Goal: Transaction & Acquisition: Obtain resource

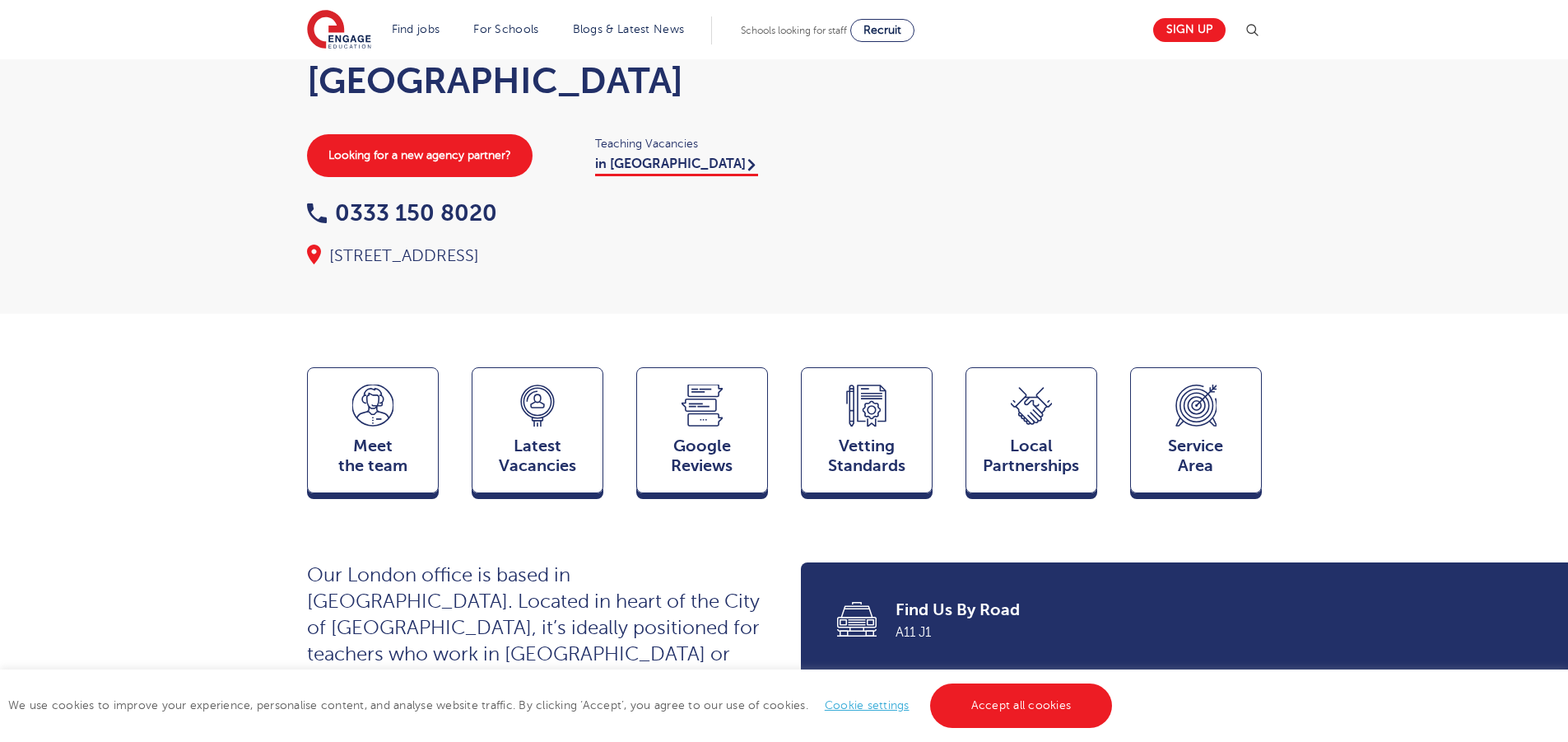
scroll to position [164, 0]
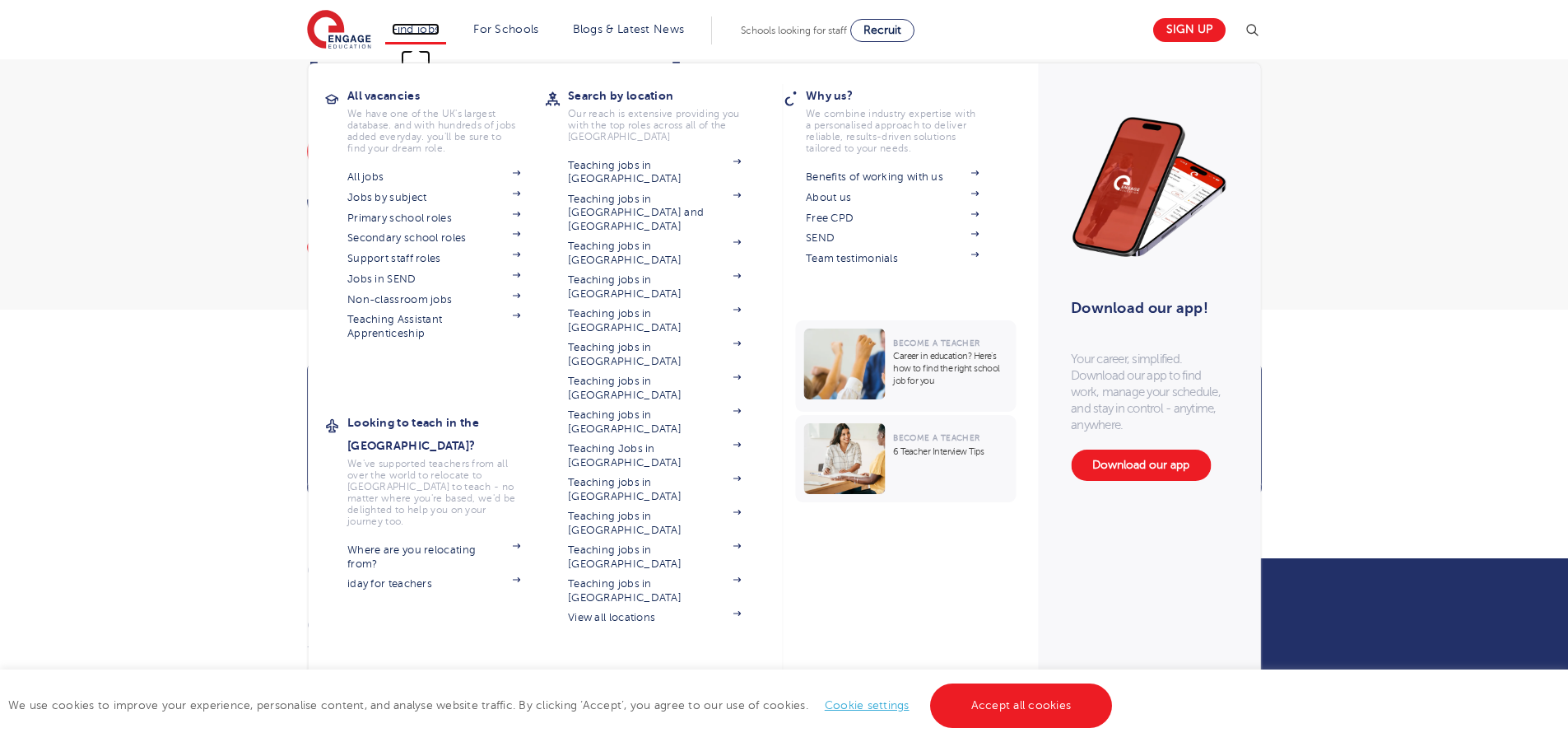
click at [432, 27] on link "Find jobs" at bounding box center [416, 29] width 49 height 12
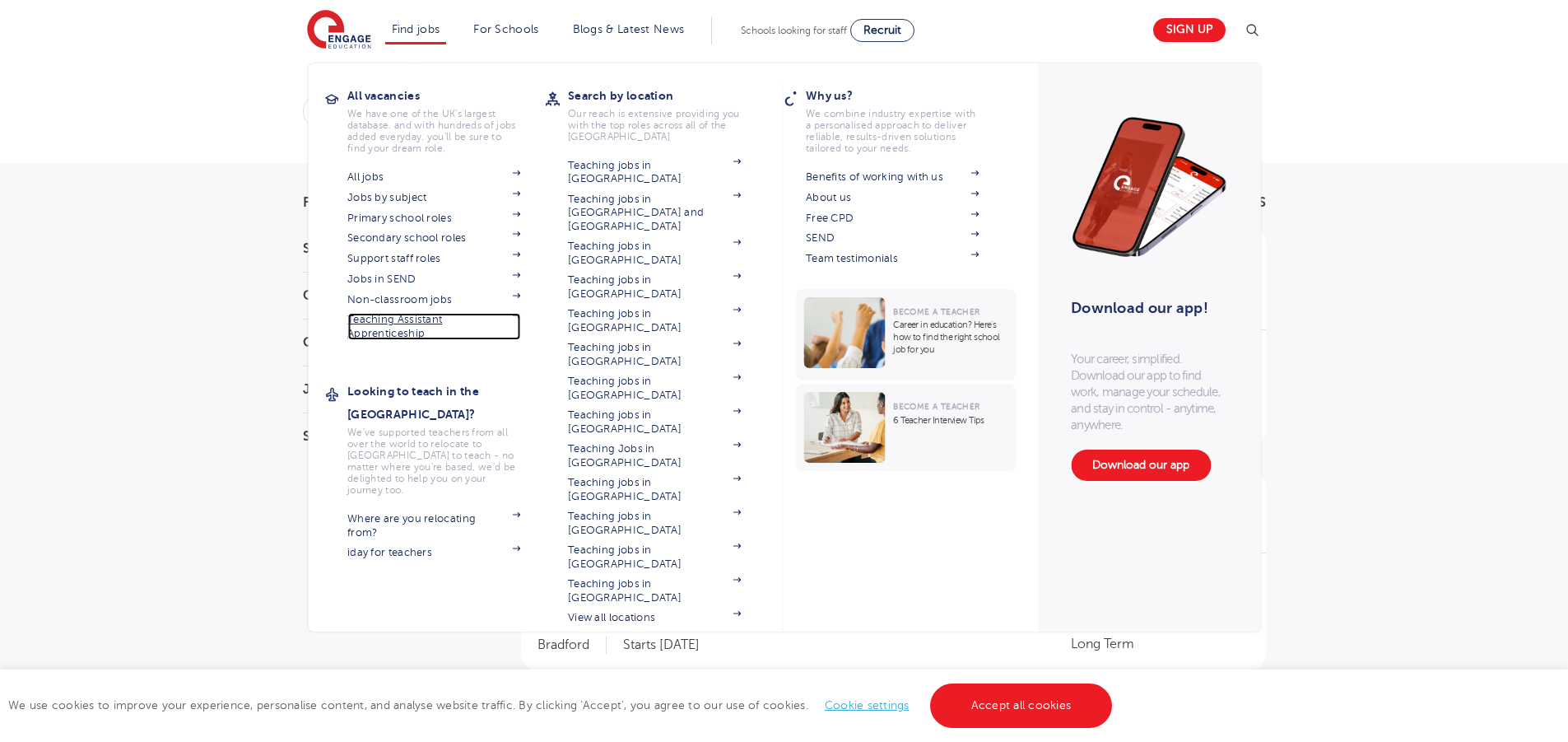
click at [422, 322] on link "Teaching Assistant Apprenticeship" at bounding box center [434, 326] width 173 height 27
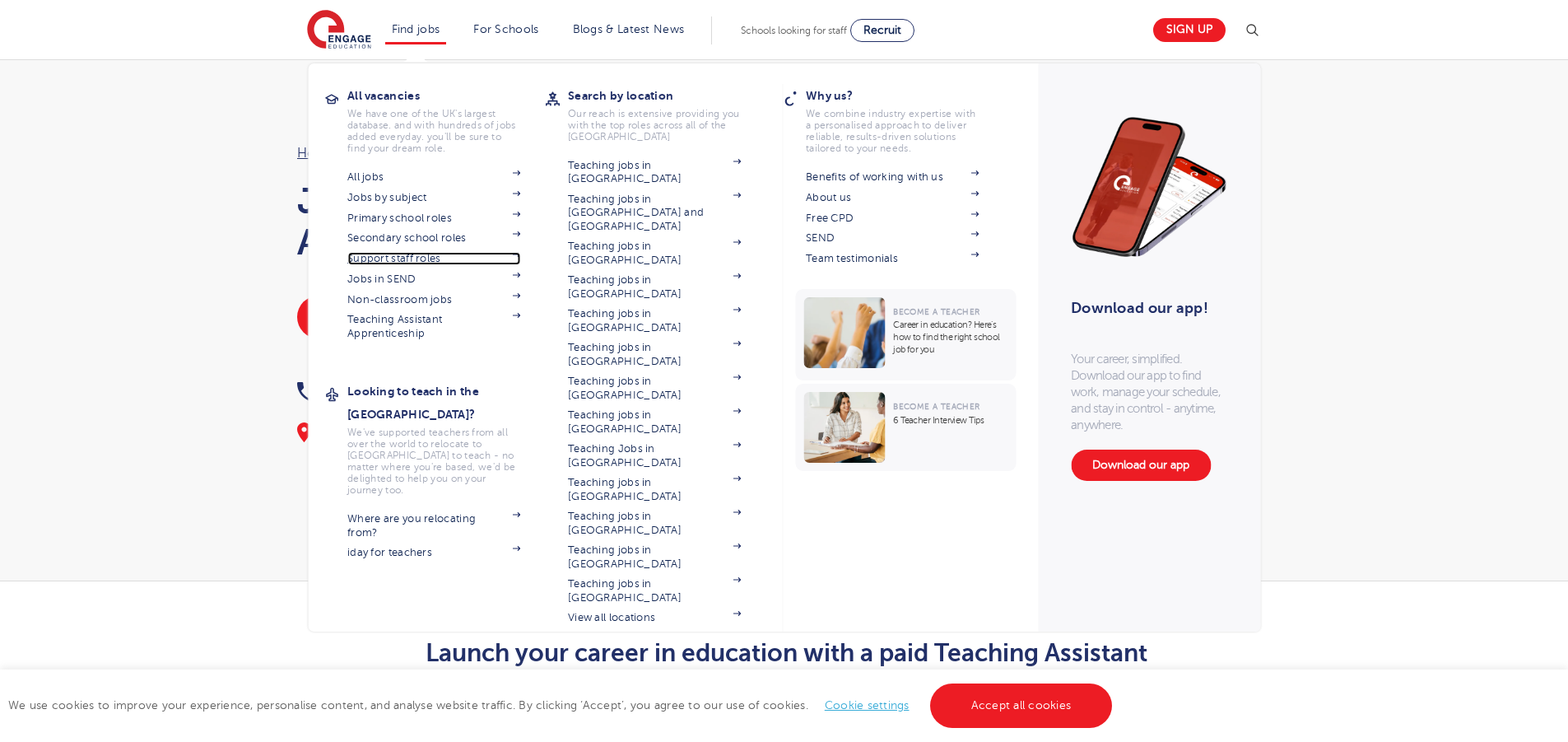
click at [411, 256] on link "Support staff roles" at bounding box center [434, 258] width 173 height 13
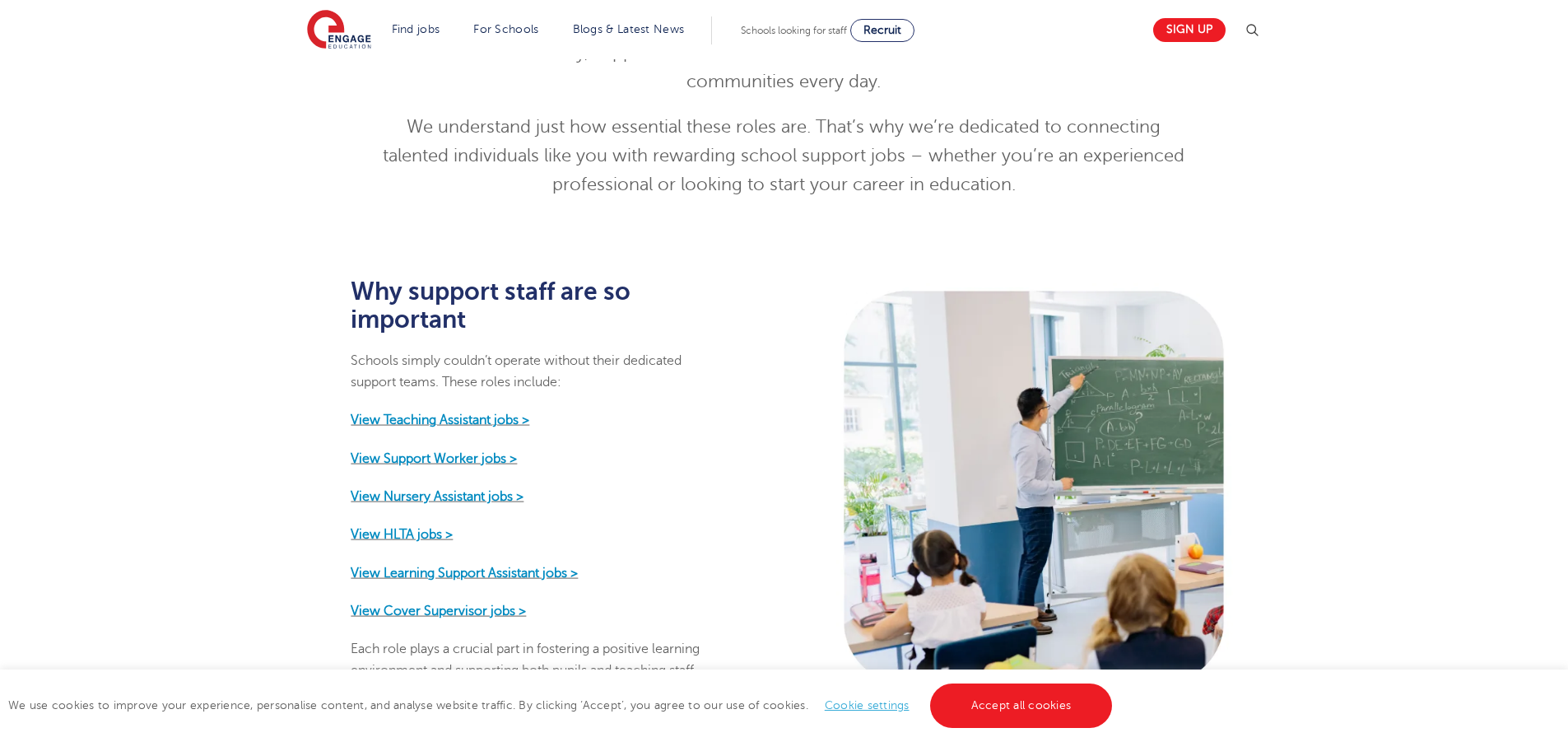
scroll to position [741, 0]
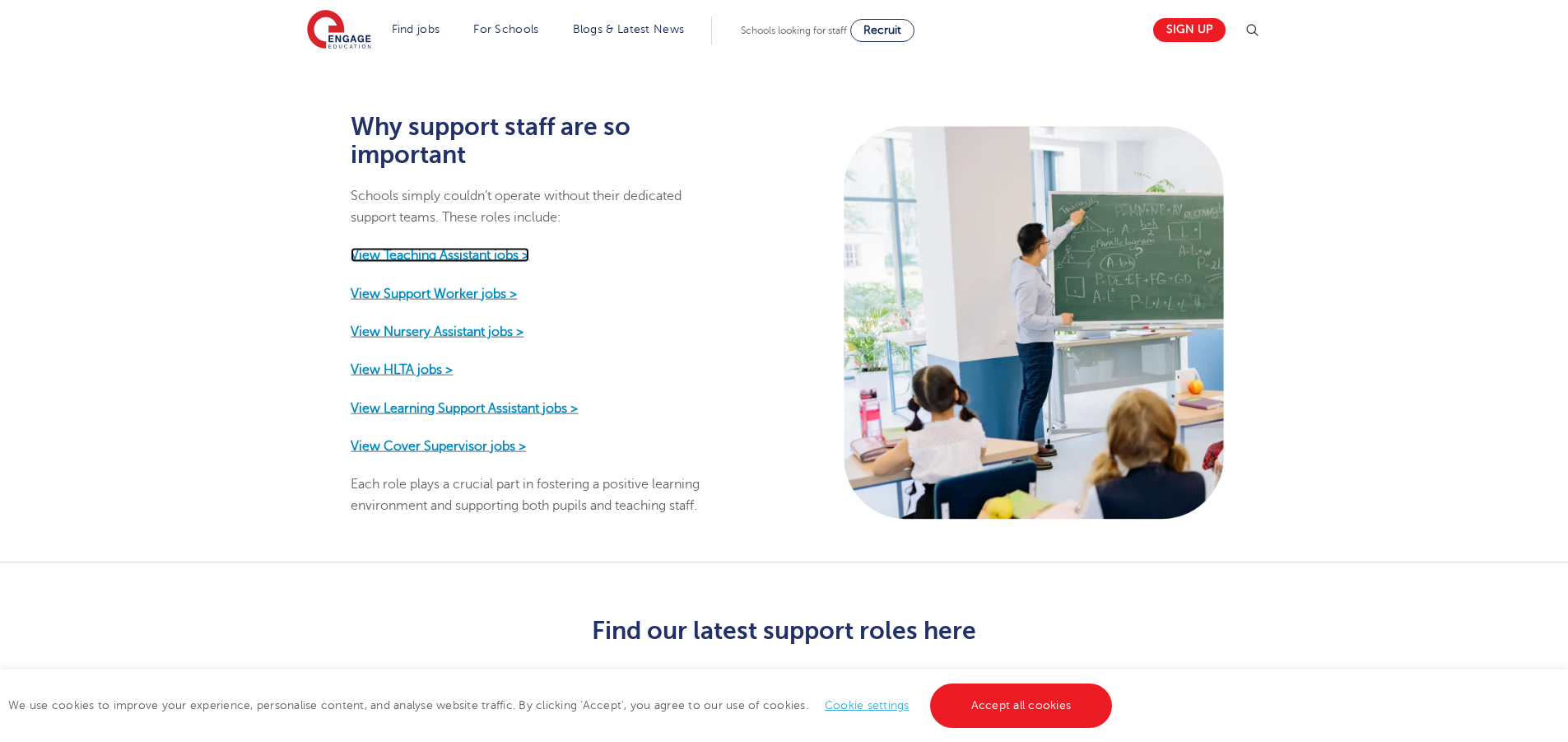
click at [480, 248] on strong "View Teaching Assistant jobs >" at bounding box center [440, 255] width 178 height 15
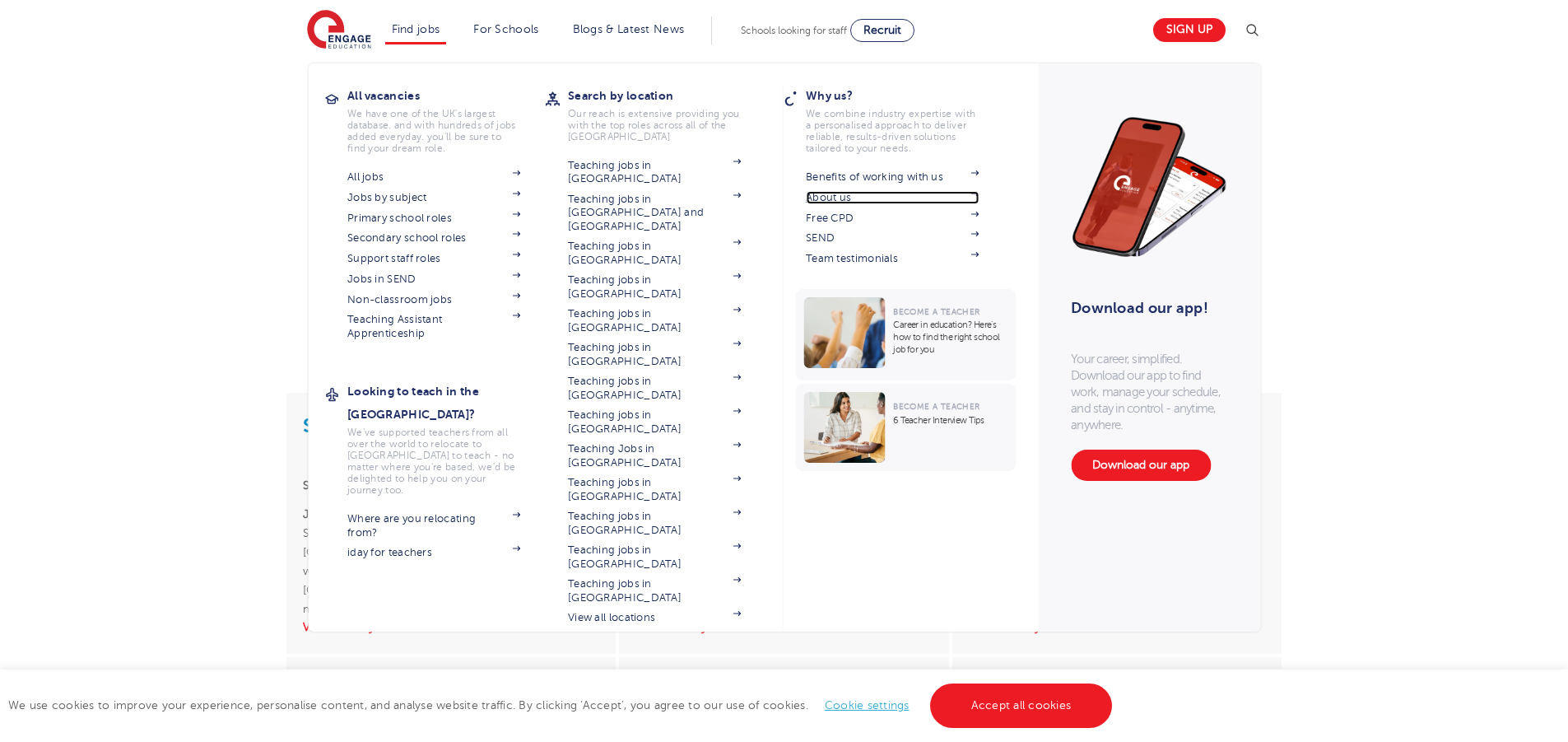
click at [842, 191] on link "About us" at bounding box center [892, 197] width 173 height 13
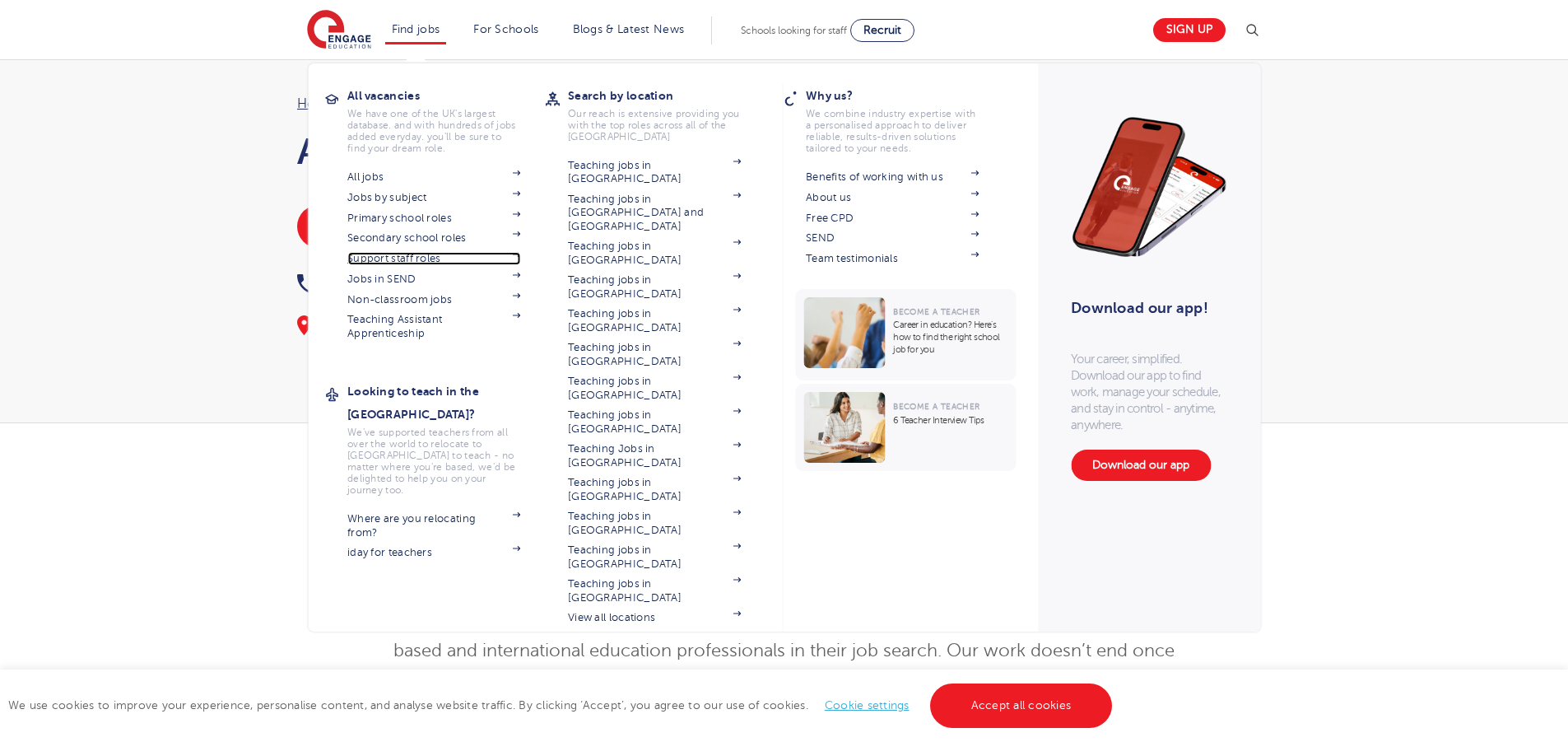
click at [415, 256] on link "Support staff roles" at bounding box center [434, 258] width 173 height 13
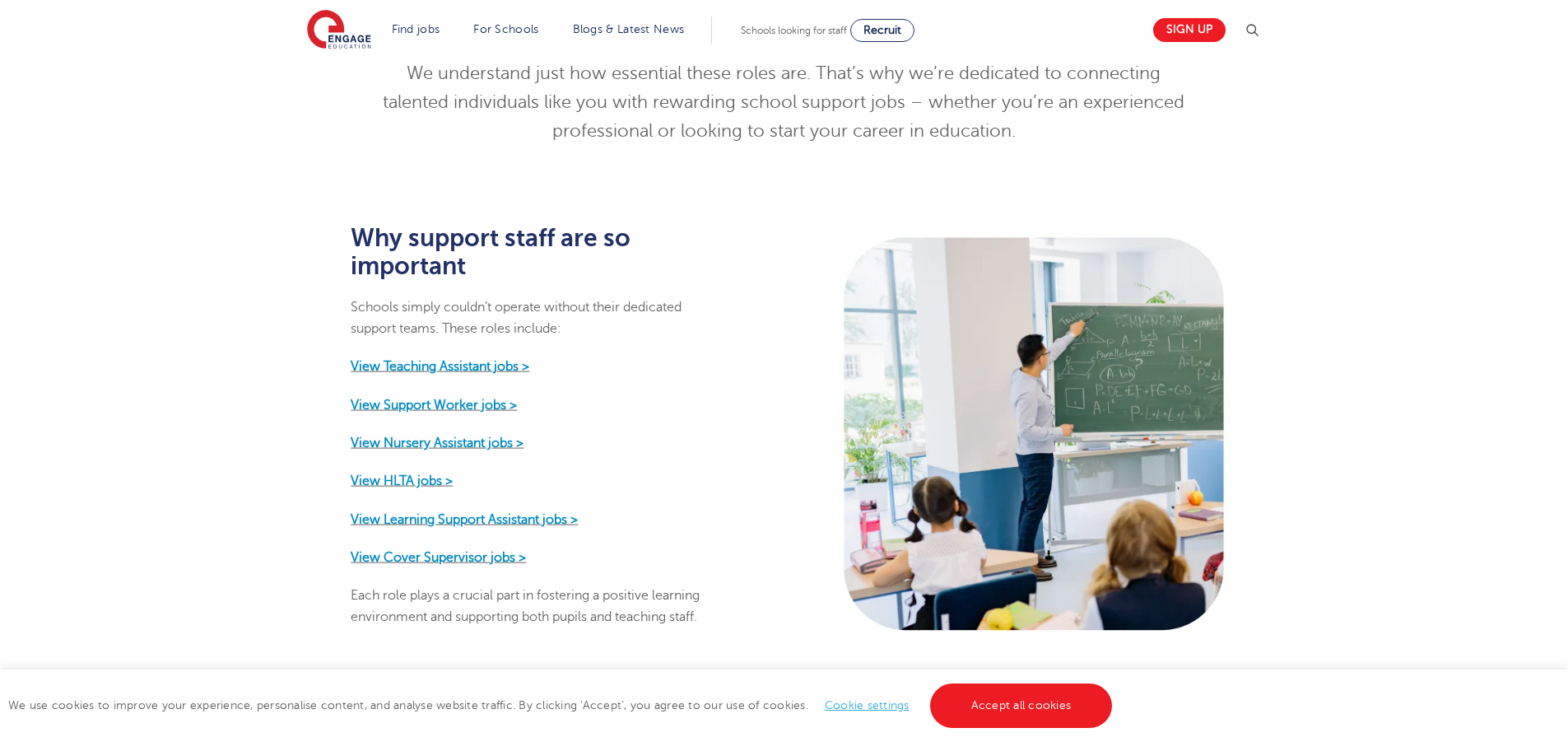
scroll to position [659, 0]
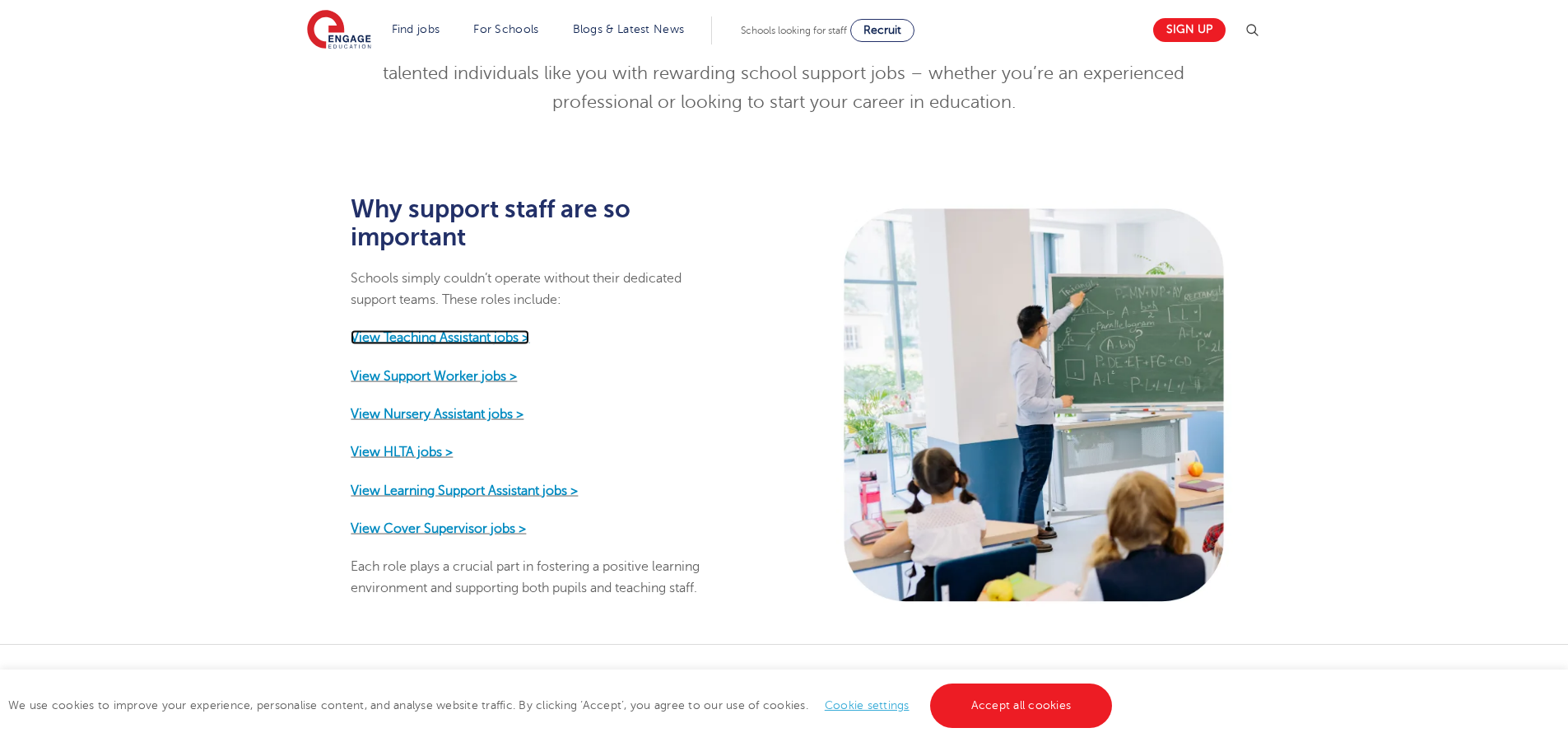
click at [490, 330] on strong "View Teaching Assistant jobs >" at bounding box center [440, 337] width 178 height 15
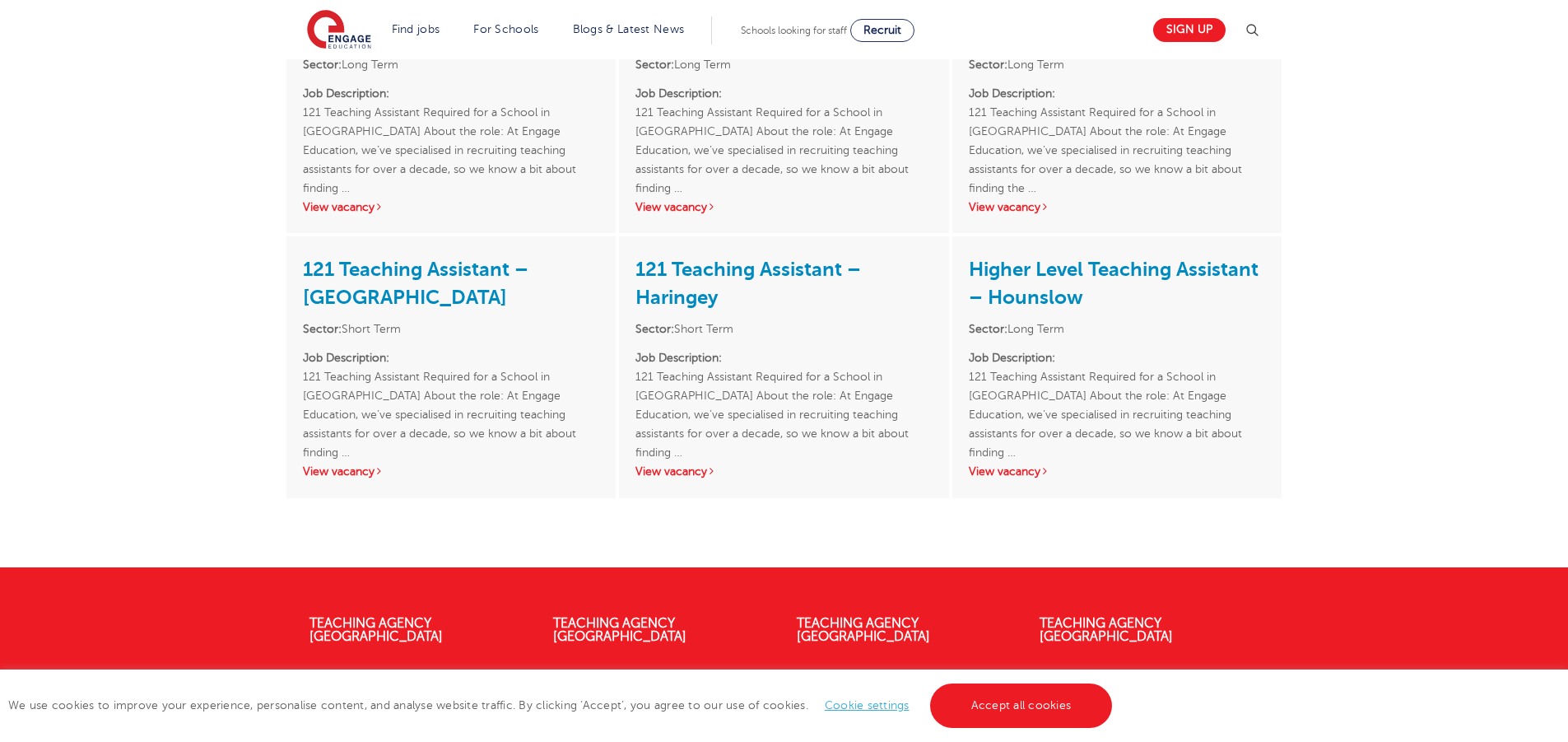
scroll to position [1481, 0]
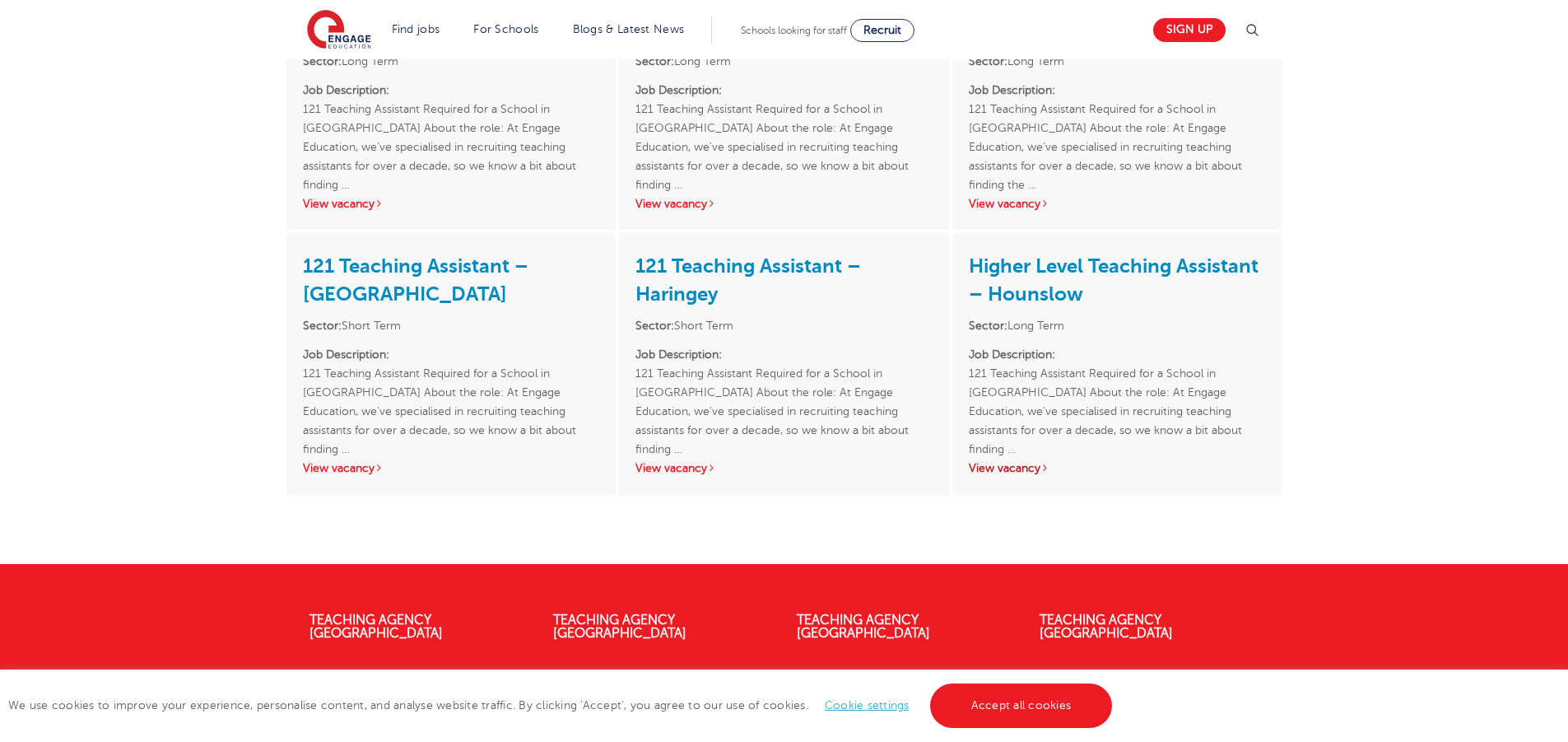
click at [1016, 466] on link "View vacancy" at bounding box center [1009, 468] width 80 height 12
